Goal: Find contact information: Find contact information

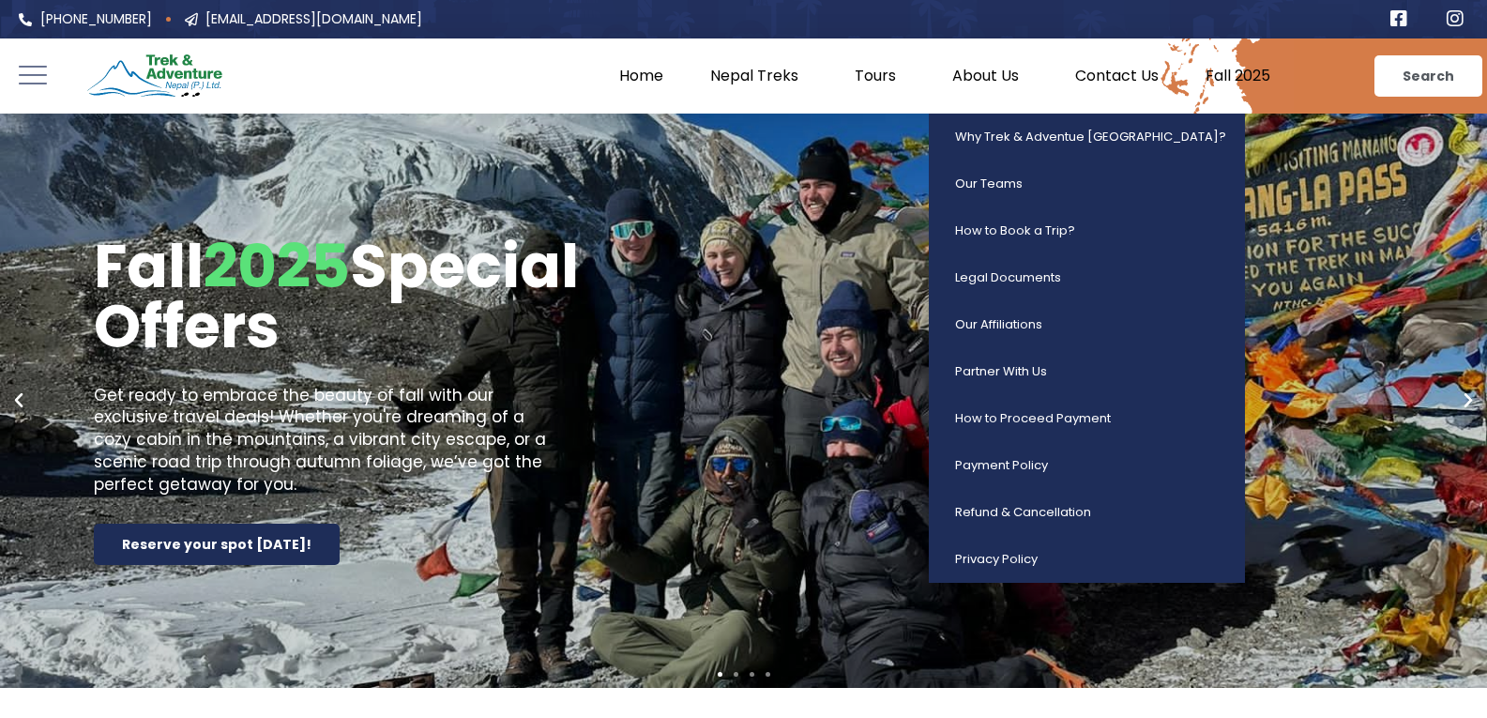
click at [973, 67] on link "About Us" at bounding box center [990, 76] width 123 height 19
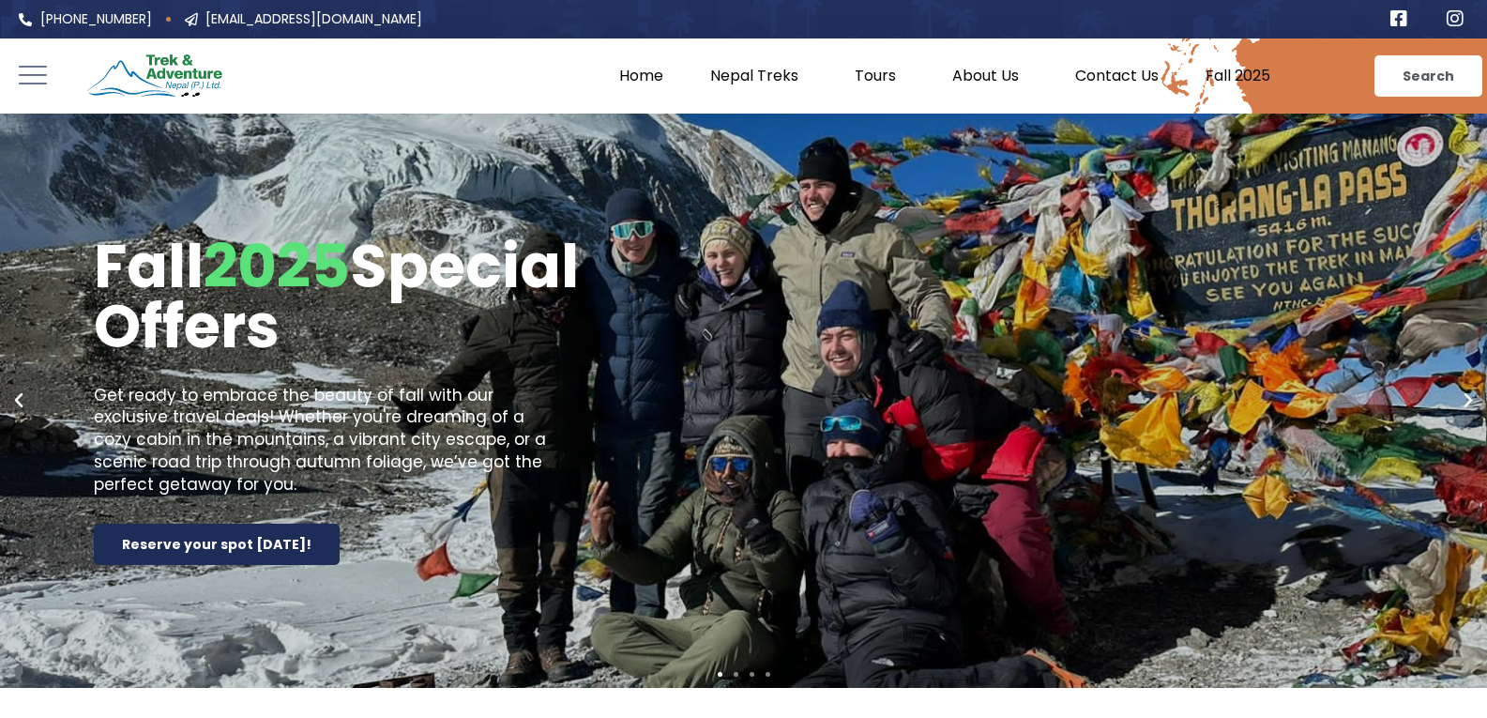
click at [973, 67] on link "About Us" at bounding box center [990, 76] width 123 height 19
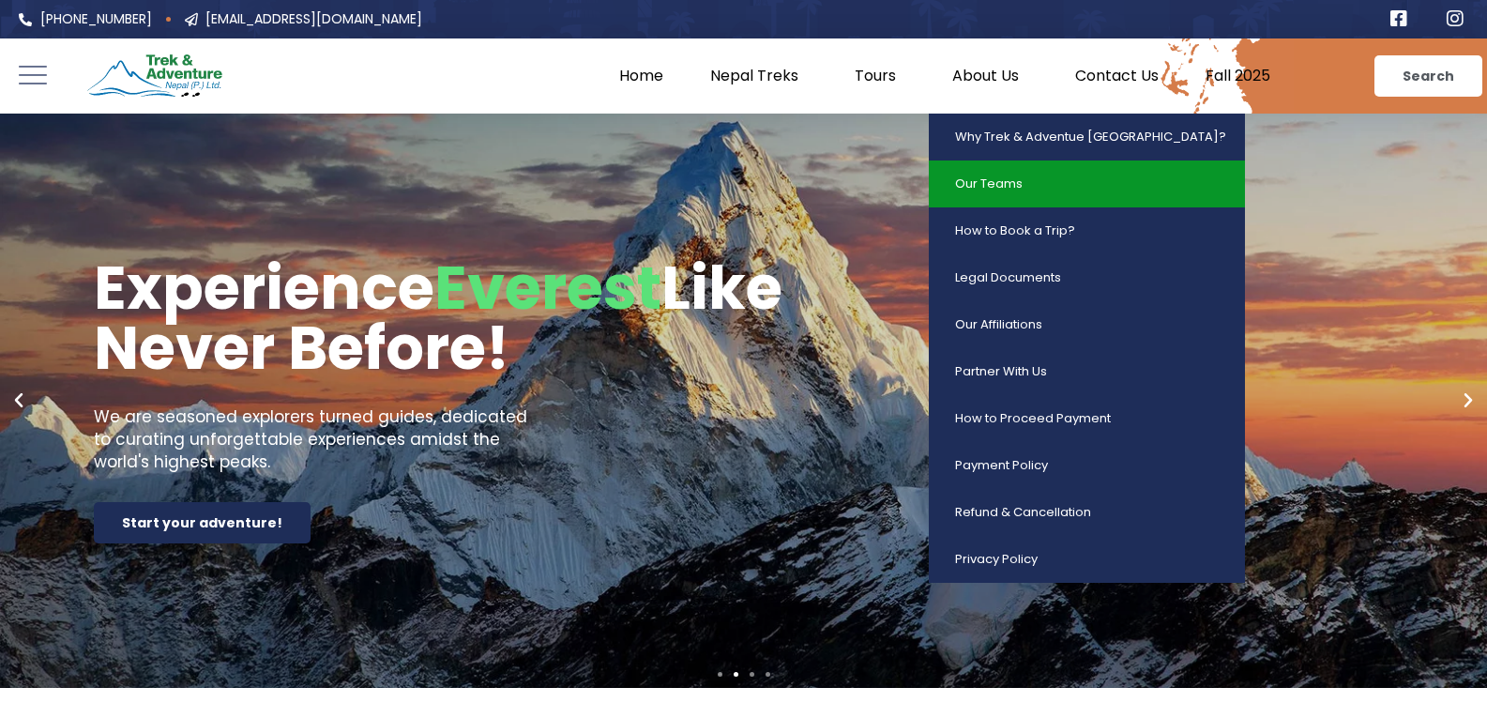
click at [1000, 187] on link "Our Teams" at bounding box center [1087, 183] width 316 height 47
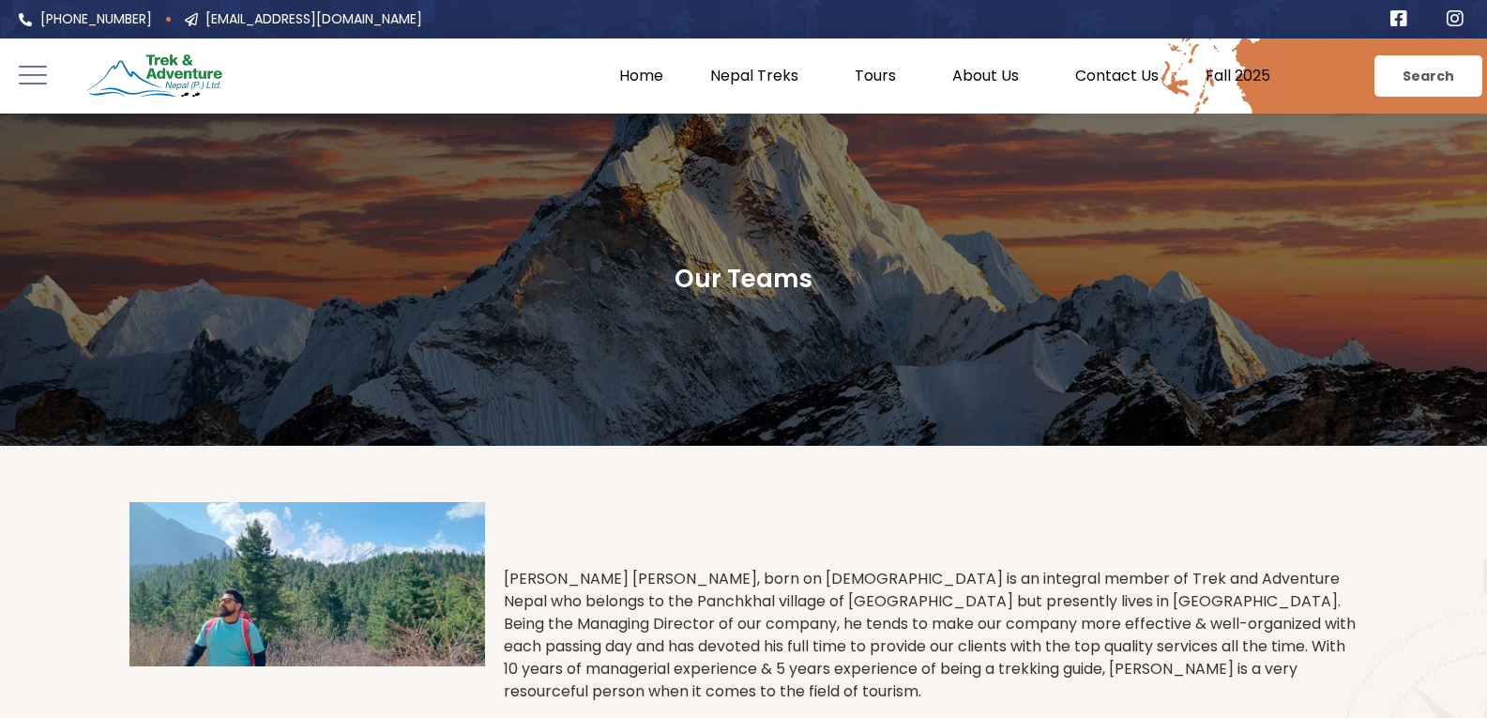
click at [1136, 77] on link "Contact Us" at bounding box center [1117, 76] width 130 height 19
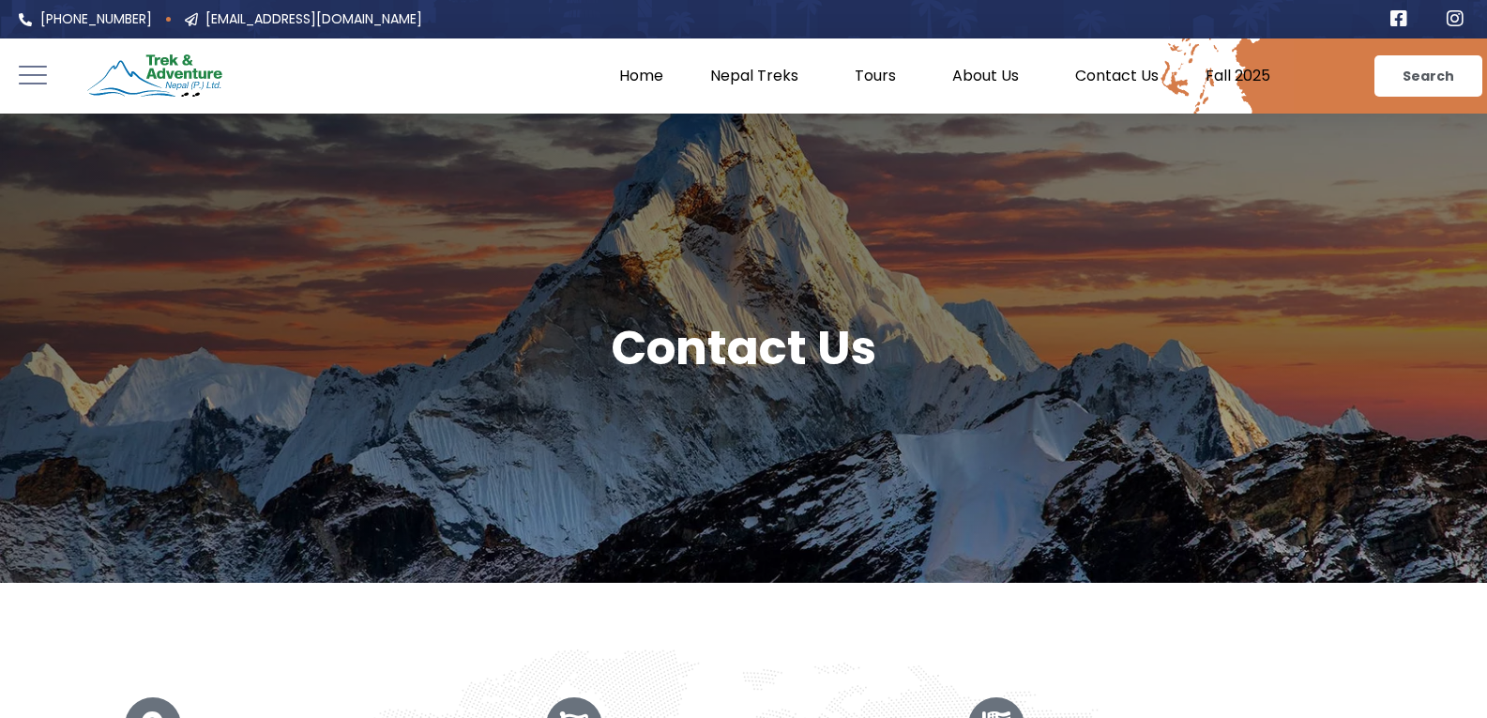
click at [1120, 71] on link "Contact Us" at bounding box center [1117, 76] width 130 height 19
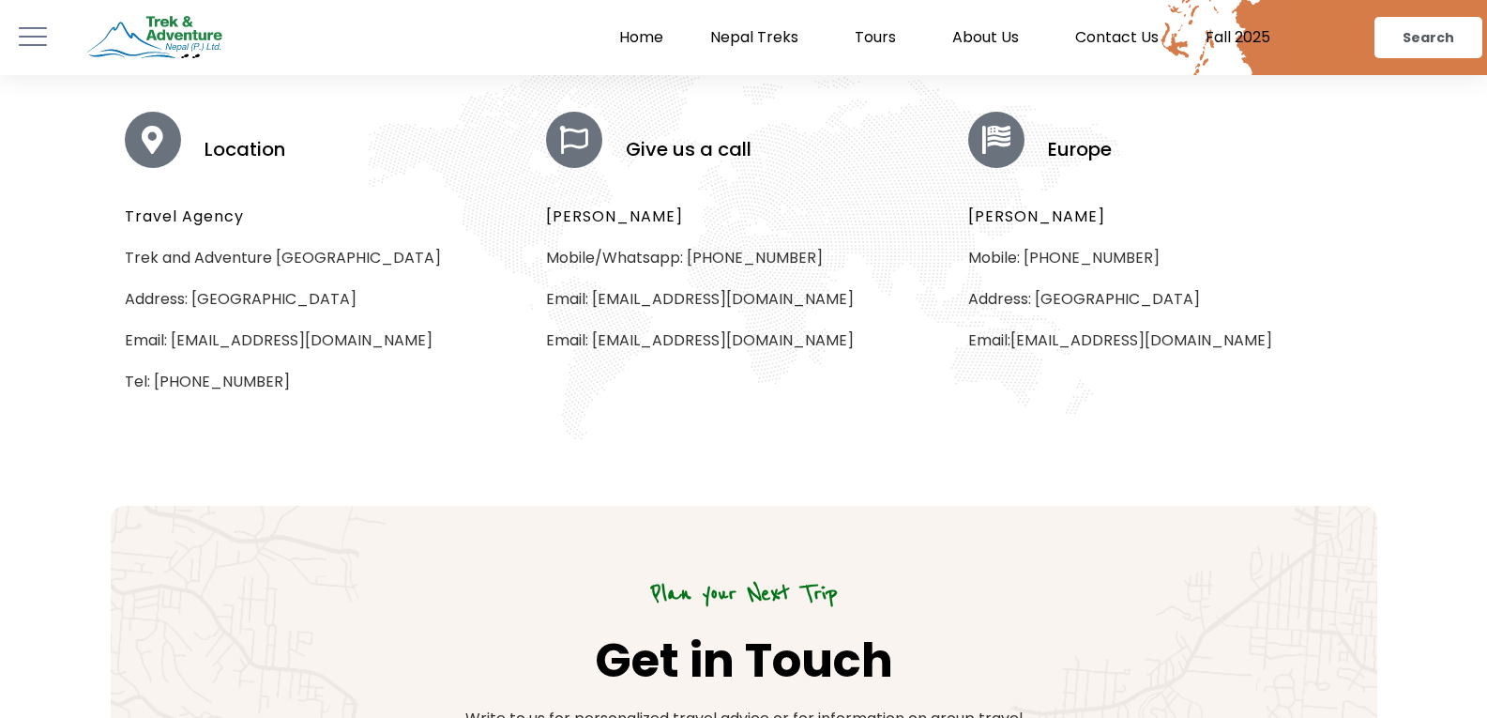
scroll to position [563, 0]
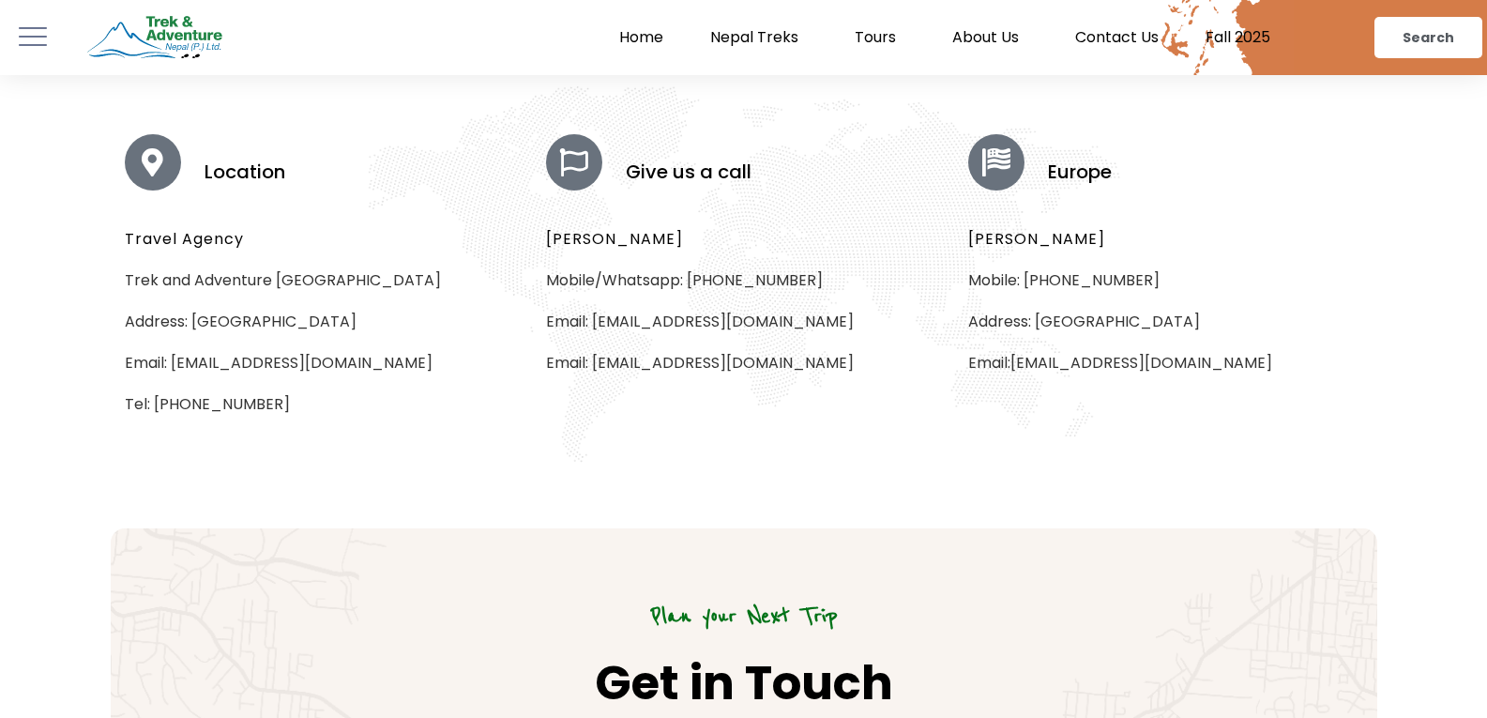
drag, startPoint x: 1011, startPoint y: 363, endPoint x: 1278, endPoint y: 344, distance: 268.1
click at [1278, 344] on div "Europe Jaya Krishna Mobile: +35677932834 Address: Malta Email:info@trekandadven…" at bounding box center [1165, 273] width 422 height 283
